Goal: Task Accomplishment & Management: Use online tool/utility

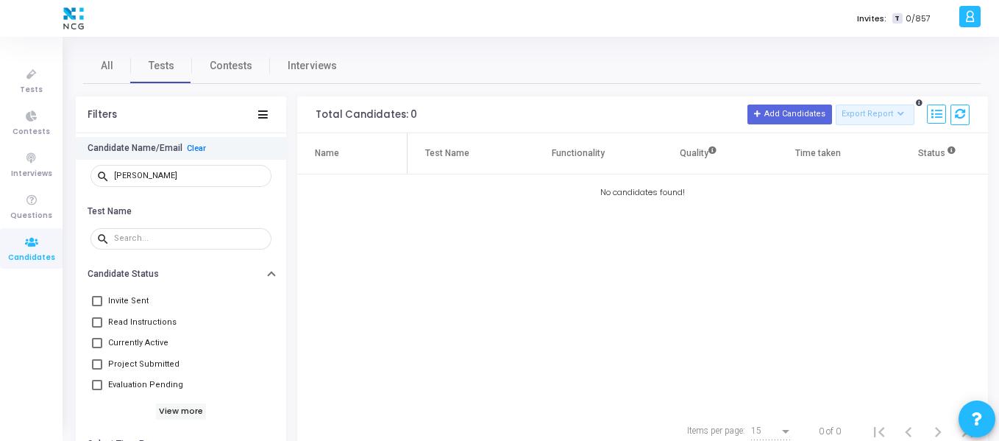
drag, startPoint x: 125, startPoint y: 157, endPoint x: 113, endPoint y: 159, distance: 12.6
click at [113, 159] on div "Candidate Name/Email Clear search [PERSON_NAME]" at bounding box center [181, 168] width 210 height 63
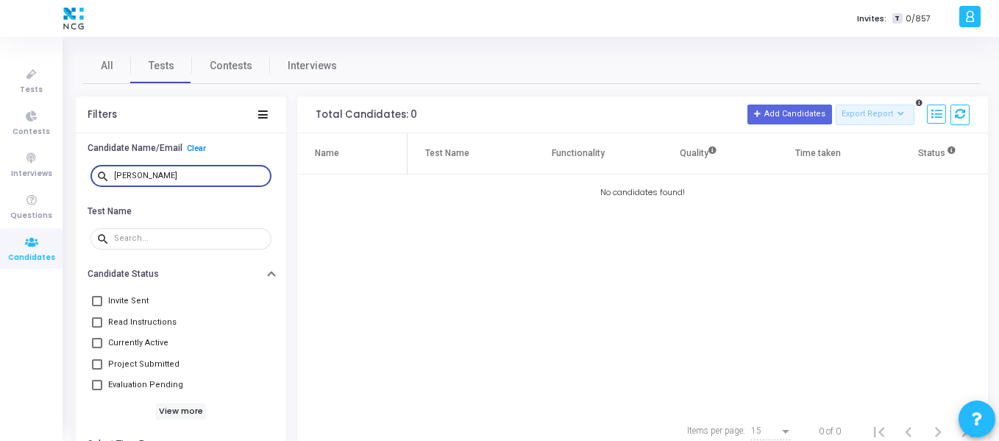
drag, startPoint x: 152, startPoint y: 176, endPoint x: 108, endPoint y: 176, distance: 43.4
click at [108, 176] on div "search [PERSON_NAME]" at bounding box center [181, 175] width 181 height 24
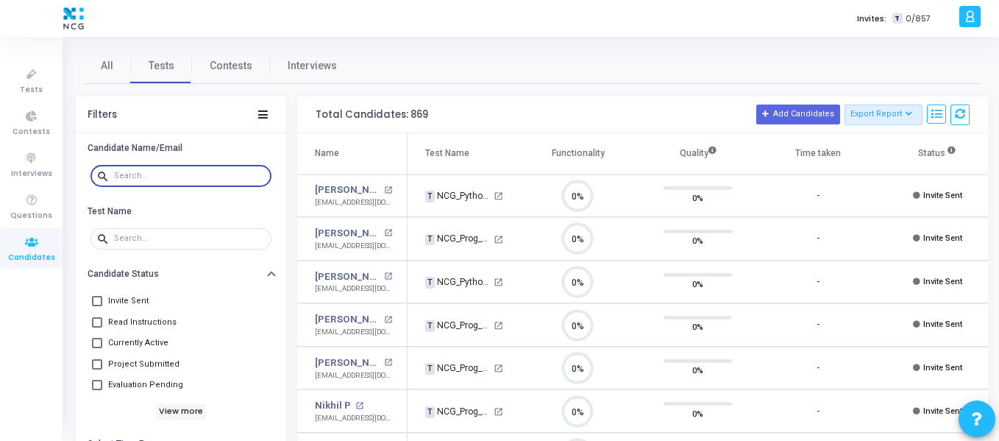
click at [142, 182] on div at bounding box center [190, 175] width 152 height 24
paste input "[EMAIL_ADDRESS][DOMAIN_NAME]"
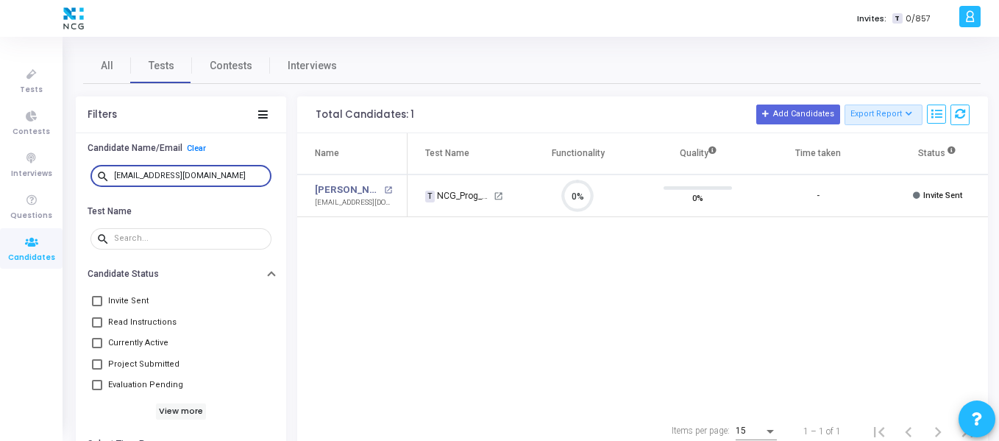
scroll to position [31, 38]
type input "[EMAIL_ADDRESS][DOMAIN_NAME]"
drag, startPoint x: 216, startPoint y: 174, endPoint x: 88, endPoint y: 174, distance: 128.8
click at [88, 174] on div "search [EMAIL_ADDRESS][DOMAIN_NAME]" at bounding box center [181, 176] width 188 height 33
paste input "[EMAIL_ADDRESS][DOMAIN_NAME]"
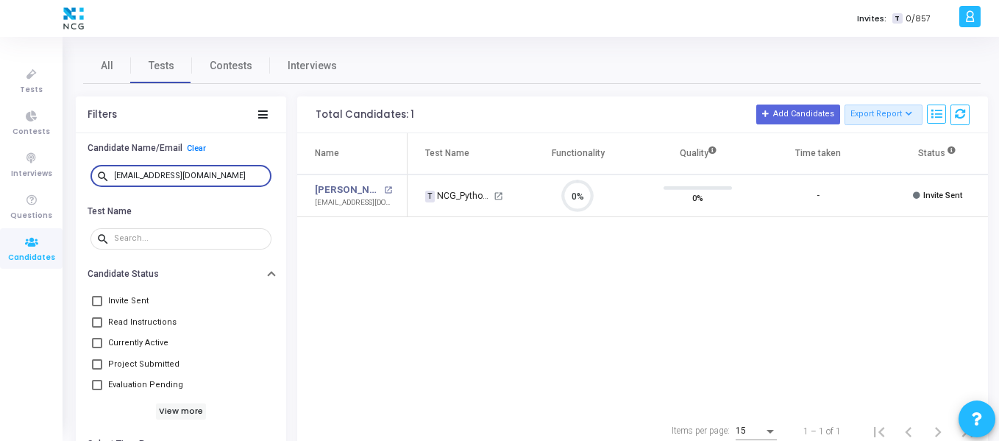
scroll to position [31, 38]
type input "[EMAIL_ADDRESS][DOMAIN_NAME]"
drag, startPoint x: 240, startPoint y: 173, endPoint x: 85, endPoint y: 177, distance: 155.3
click at [85, 177] on div "search [EMAIL_ADDRESS][DOMAIN_NAME]" at bounding box center [181, 176] width 210 height 33
paste input "[EMAIL_ADDRESS][DOMAIN_NAME]"
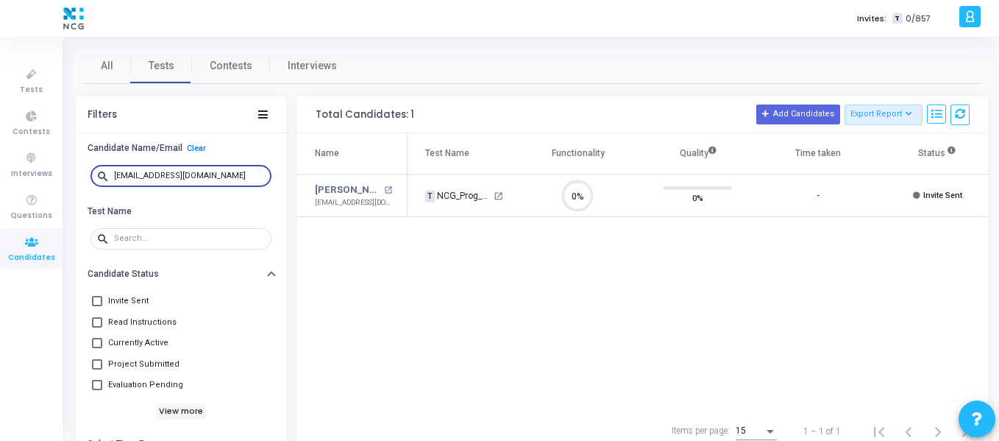
scroll to position [7, 7]
type input "[EMAIL_ADDRESS][DOMAIN_NAME]"
drag, startPoint x: 189, startPoint y: 174, endPoint x: 186, endPoint y: 167, distance: 7.9
click at [155, 173] on input "[EMAIL_ADDRESS][DOMAIN_NAME]" at bounding box center [190, 175] width 152 height 9
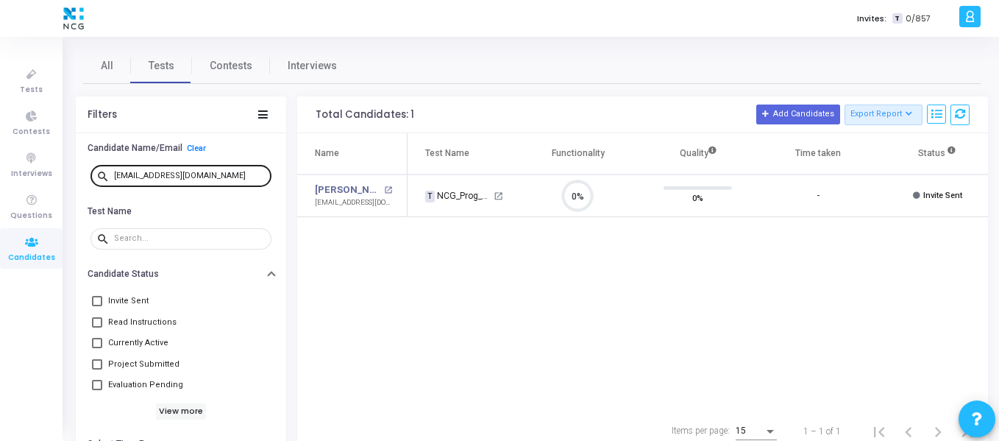
drag, startPoint x: 199, startPoint y: 167, endPoint x: 189, endPoint y: 178, distance: 15.1
click at [164, 172] on div "[EMAIL_ADDRESS][DOMAIN_NAME]" at bounding box center [190, 175] width 152 height 24
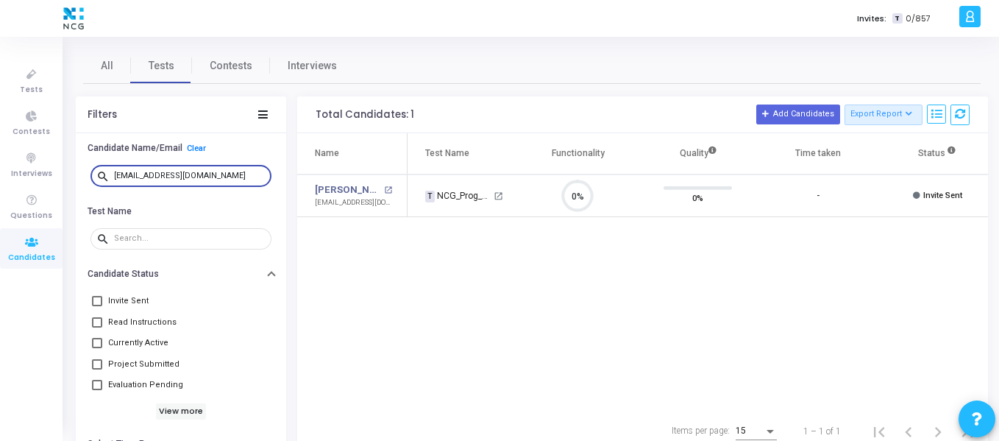
drag, startPoint x: 205, startPoint y: 179, endPoint x: 86, endPoint y: 179, distance: 118.5
click at [86, 179] on div "search [EMAIL_ADDRESS][DOMAIN_NAME]" at bounding box center [181, 176] width 210 height 33
paste input "[EMAIL_ADDRESS][DOMAIN_NAME]"
drag, startPoint x: 233, startPoint y: 179, endPoint x: 75, endPoint y: 185, distance: 157.6
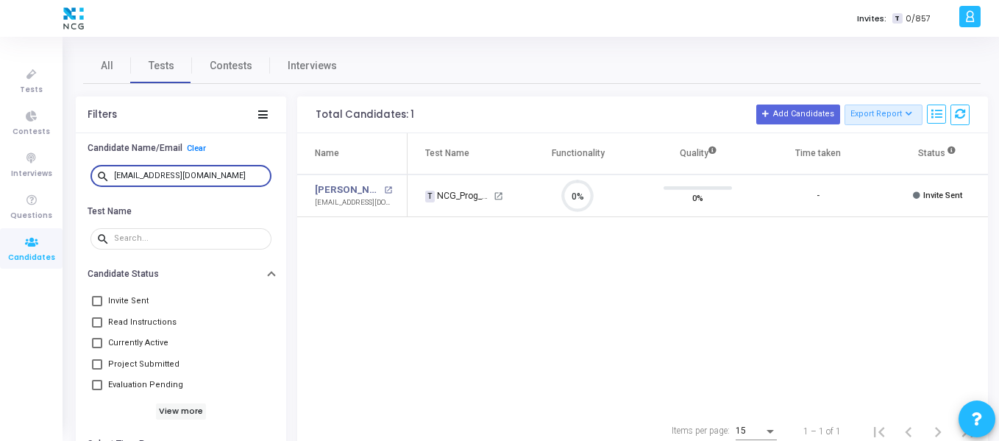
click at [75, 185] on div "All Tests Contests Interviews Filters Candidate Name/Email Clear search [EMAIL_…" at bounding box center [532, 250] width 935 height 404
paste input "manukn720"
drag, startPoint x: 212, startPoint y: 171, endPoint x: 89, endPoint y: 177, distance: 123.0
click at [89, 177] on div "search [EMAIL_ADDRESS][DOMAIN_NAME]" at bounding box center [181, 176] width 188 height 33
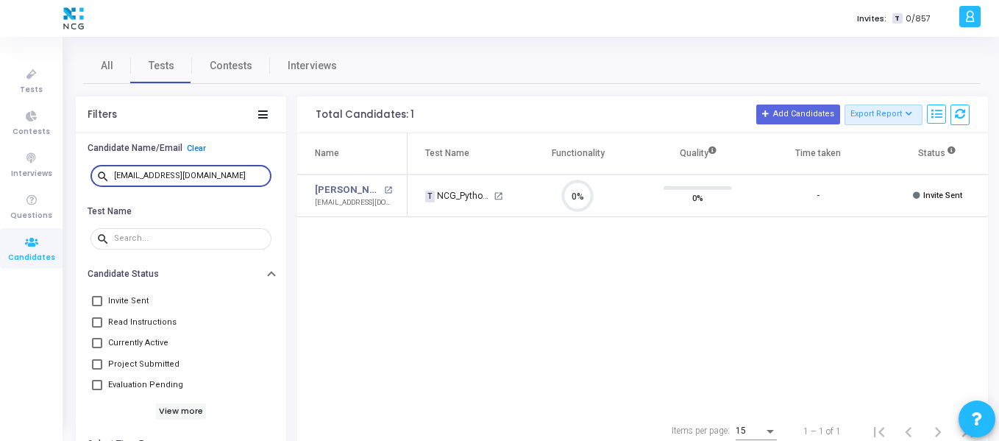
paste input "abshishekchandra.[PERSON_NAME]"
type input "[EMAIL_ADDRESS][PERSON_NAME][DOMAIN_NAME]"
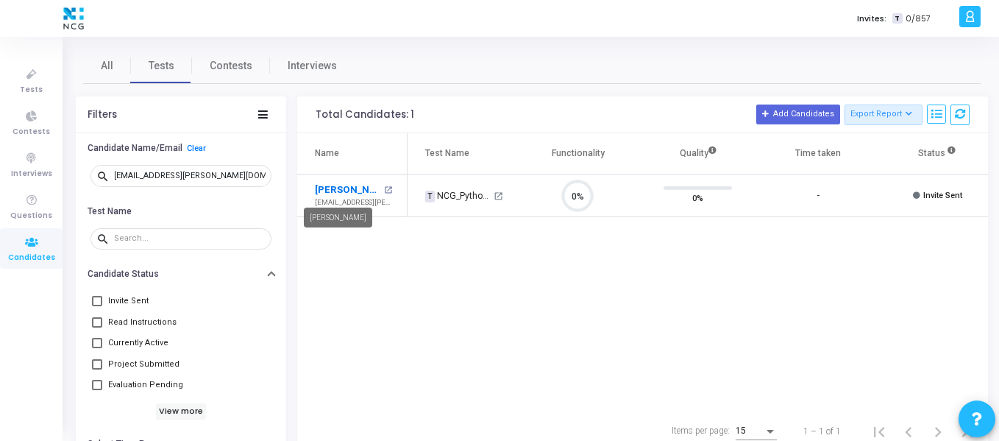
click at [347, 194] on link "[PERSON_NAME]" at bounding box center [347, 189] width 65 height 15
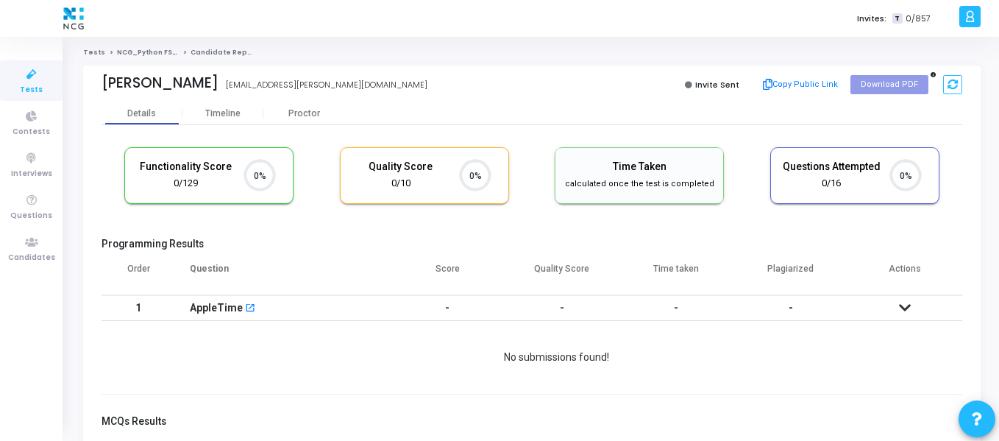
scroll to position [7, 7]
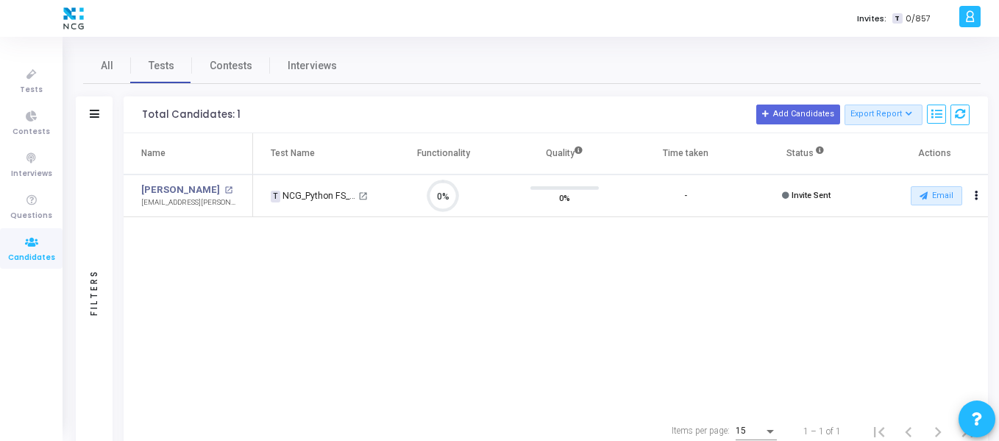
scroll to position [31, 38]
click at [935, 199] on button "Email" at bounding box center [937, 195] width 52 height 19
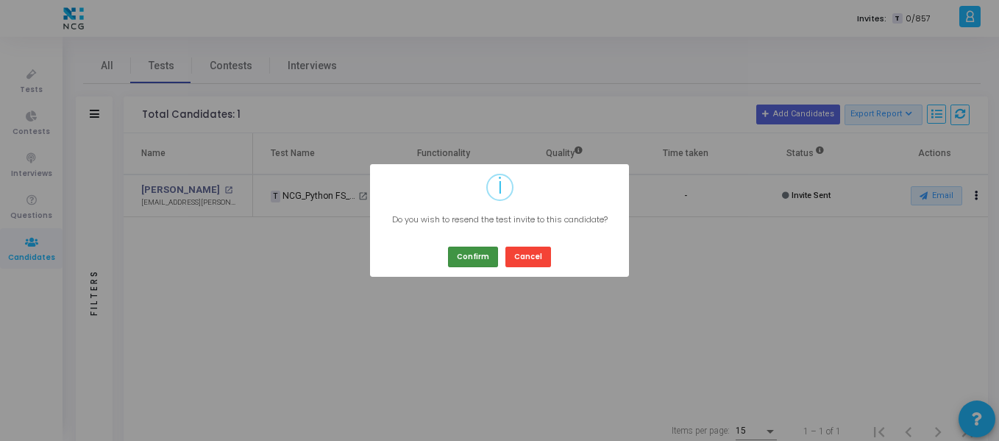
click at [469, 255] on button "Confirm" at bounding box center [473, 257] width 50 height 20
